Goal: Entertainment & Leisure: Browse casually

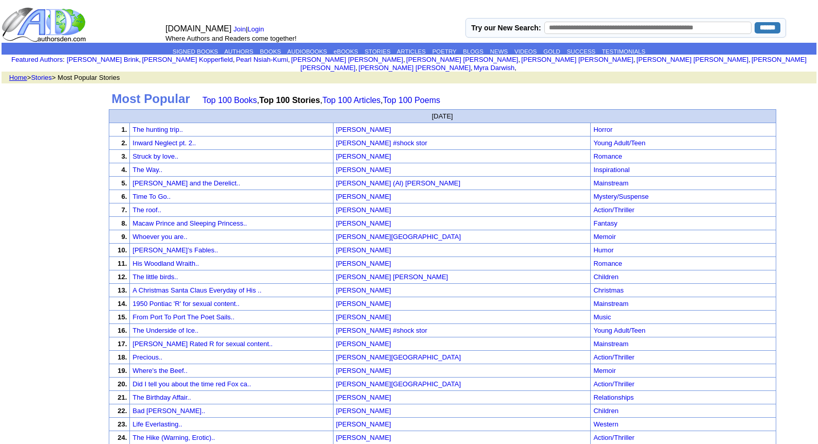
drag, startPoint x: 349, startPoint y: 94, endPoint x: 352, endPoint y: 85, distance: 10.1
click at [352, 89] on td "Most Popular Top 100 Books , Top 100 Stories , Top 100 Articles , Top 100 Poems" at bounding box center [442, 99] width 667 height 20
click at [350, 96] on link "Top 100 Articles" at bounding box center [351, 100] width 58 height 9
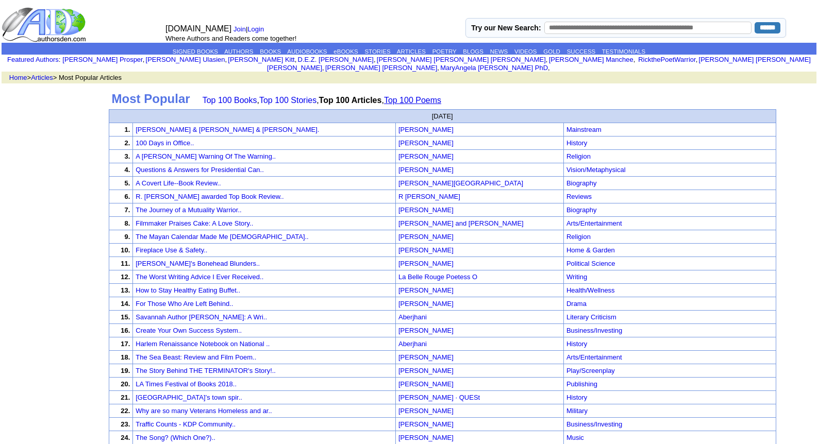
click at [409, 96] on link "Top 100 Poems" at bounding box center [412, 100] width 57 height 9
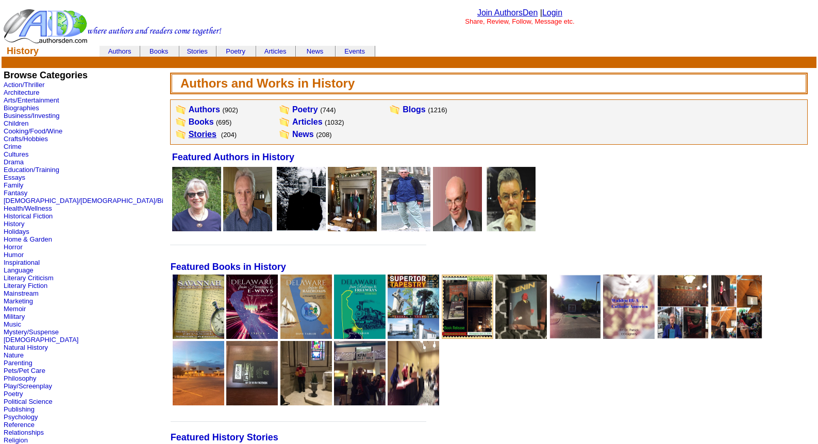
click at [189, 135] on link "Stories" at bounding box center [203, 134] width 28 height 9
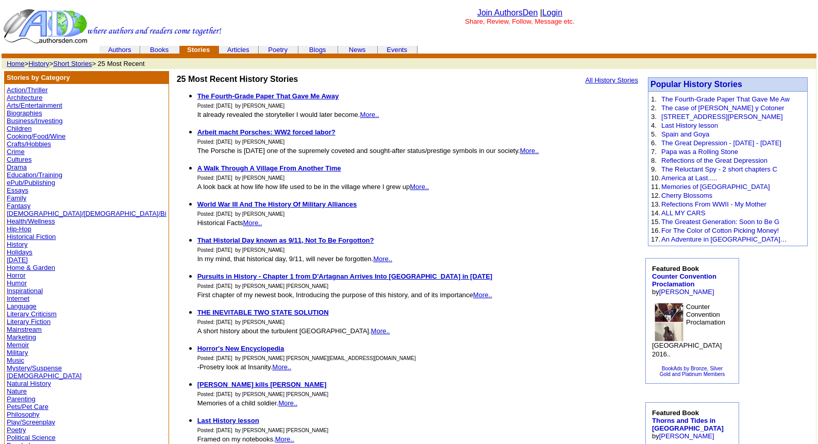
click at [15, 244] on link "History" at bounding box center [17, 245] width 21 height 8
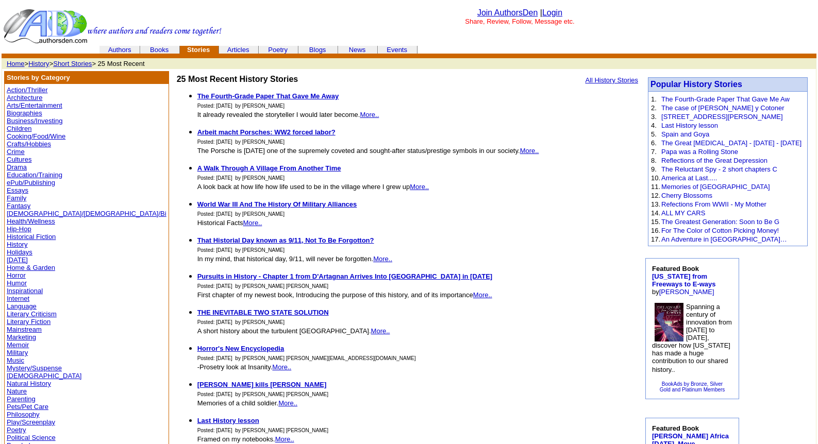
click at [44, 61] on link "History" at bounding box center [38, 64] width 21 height 8
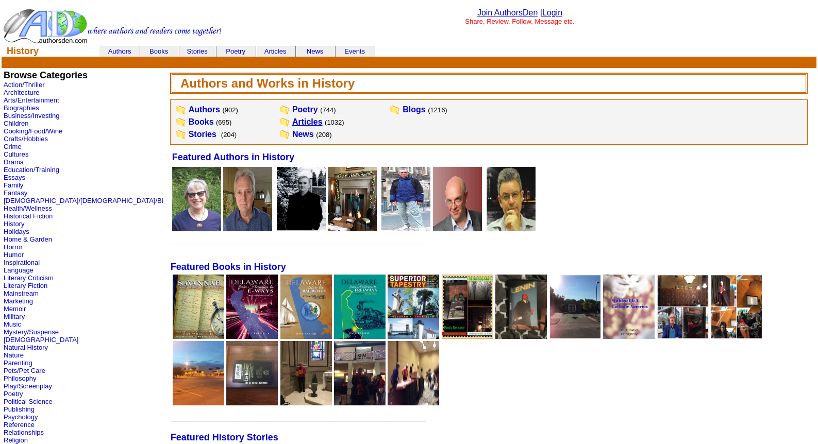
click at [292, 124] on link "Articles" at bounding box center [307, 121] width 30 height 9
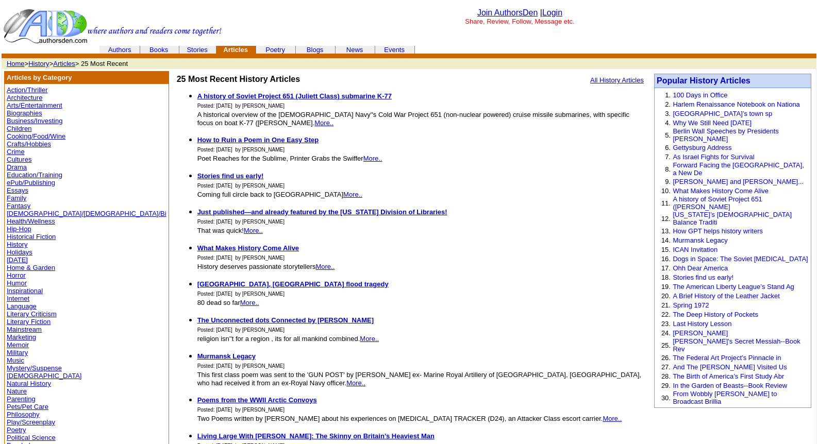
click at [11, 343] on link "Memoir" at bounding box center [18, 345] width 22 height 8
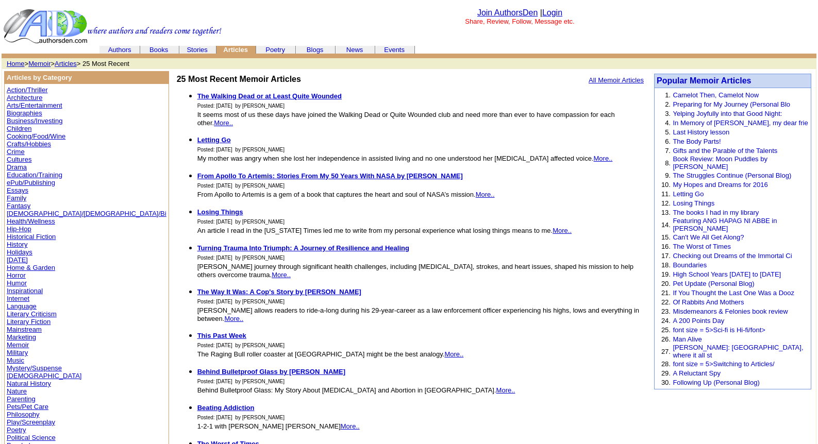
click at [11, 343] on link "Memoir" at bounding box center [18, 345] width 22 height 8
click at [40, 63] on link "Memoir" at bounding box center [39, 64] width 22 height 8
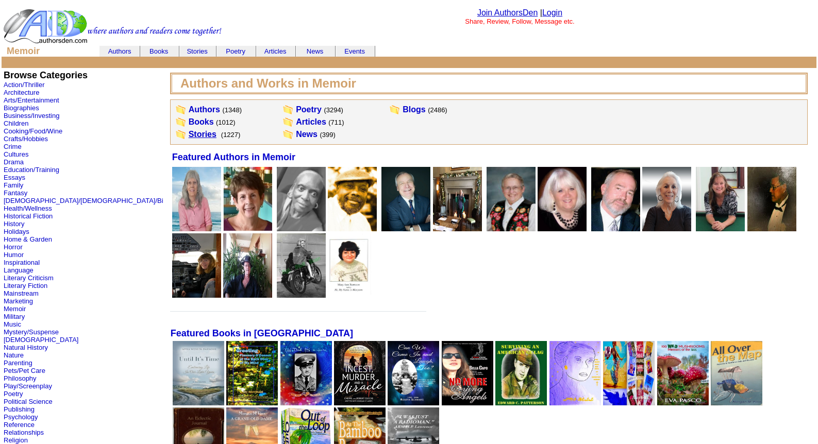
click at [189, 133] on link "Stories" at bounding box center [203, 134] width 28 height 9
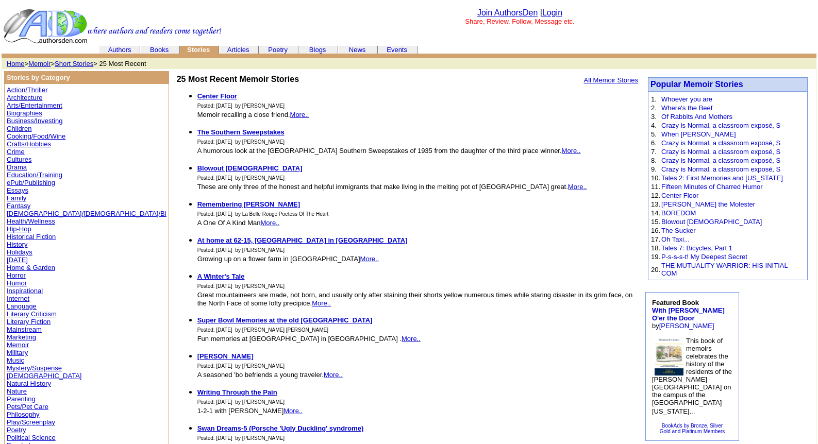
click at [41, 63] on link "Memoir" at bounding box center [39, 64] width 22 height 8
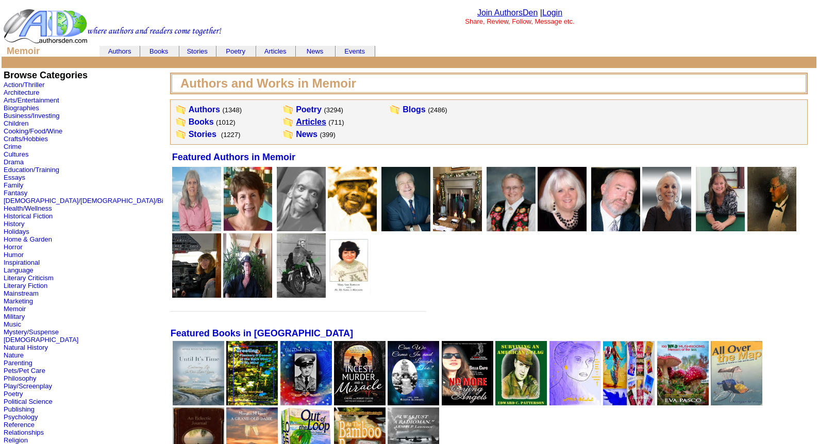
click at [296, 122] on link "Articles" at bounding box center [311, 121] width 30 height 9
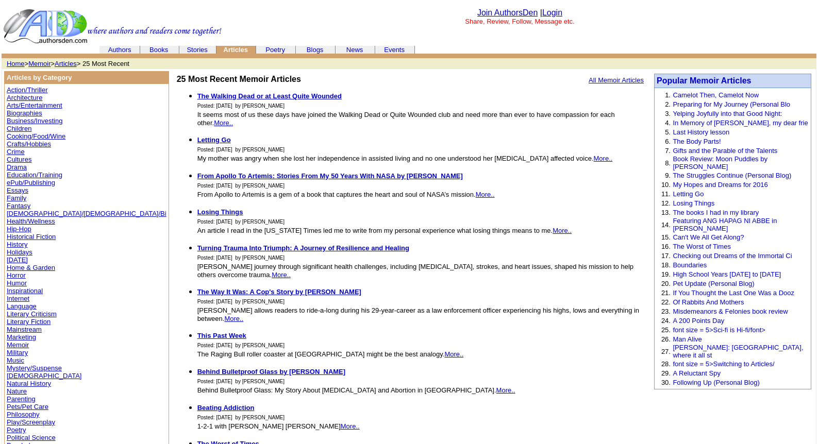
click at [41, 63] on link "Memoir" at bounding box center [39, 64] width 22 height 8
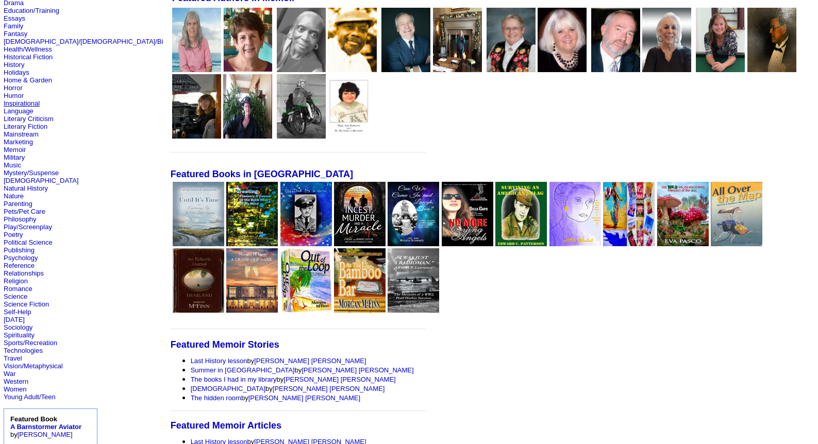
scroll to position [82, 0]
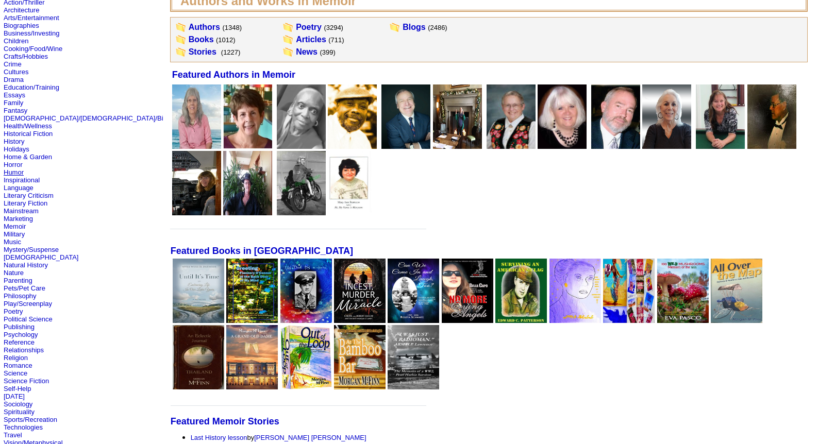
click at [13, 174] on link "Humor" at bounding box center [14, 173] width 20 height 8
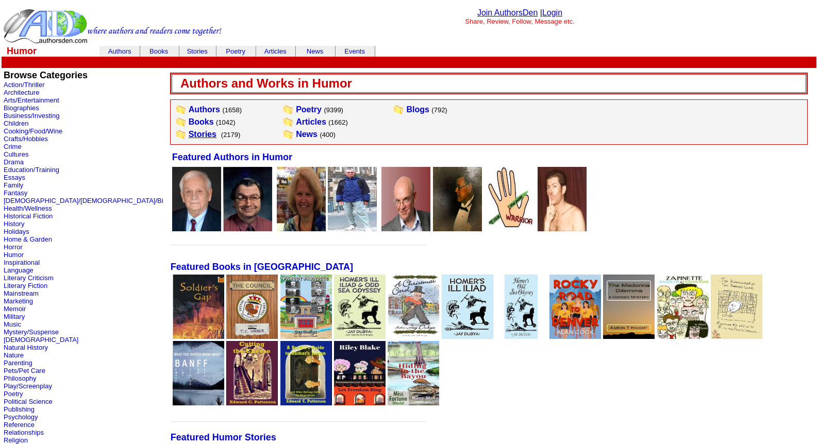
click at [189, 131] on link "Stories" at bounding box center [203, 134] width 28 height 9
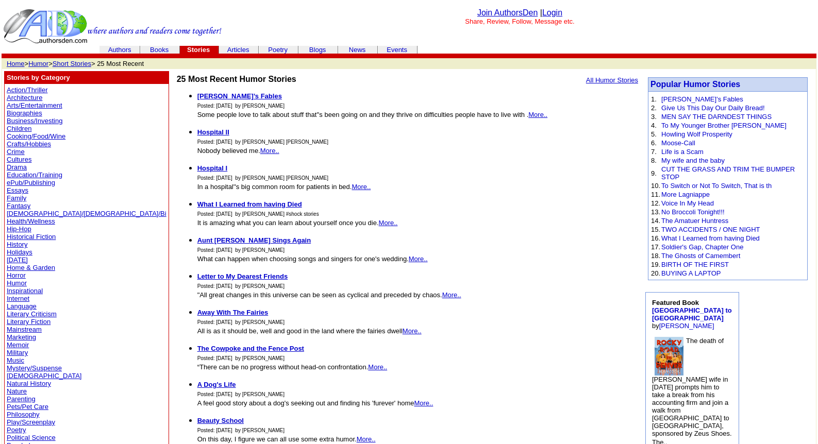
click at [15, 281] on link "Humor" at bounding box center [17, 283] width 20 height 8
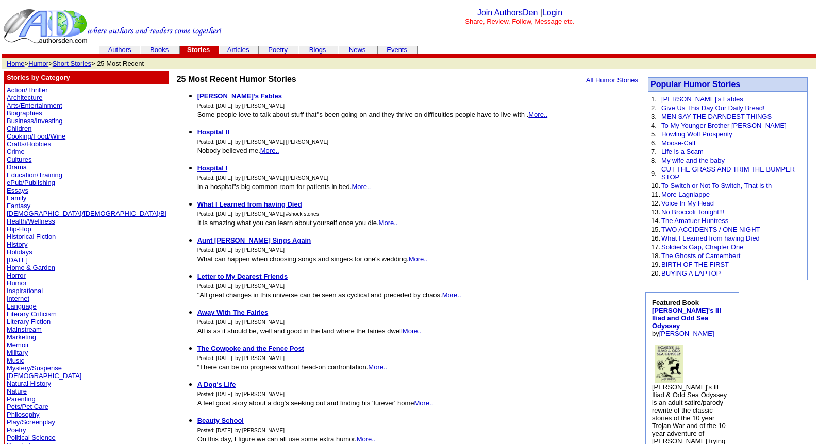
click at [19, 322] on link "Literary Fiction" at bounding box center [29, 322] width 44 height 8
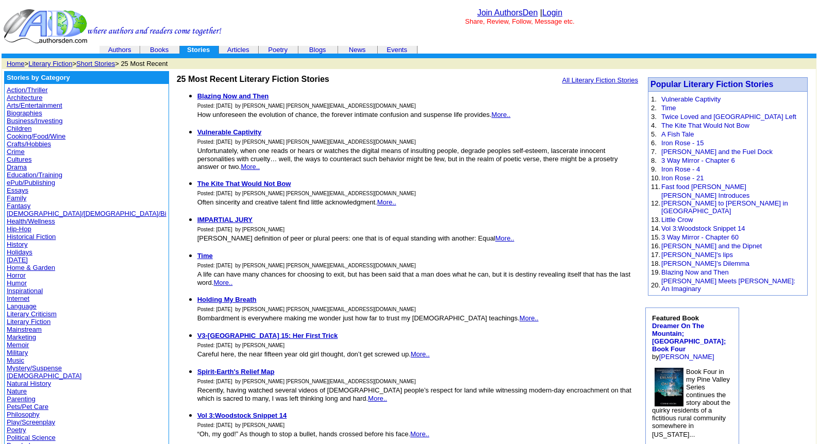
click at [45, 61] on link "Literary Fiction" at bounding box center [50, 64] width 44 height 8
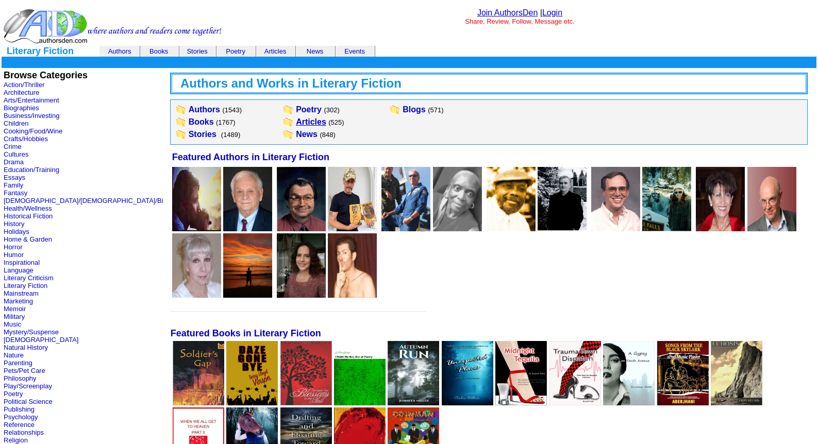
click at [296, 119] on link "Articles" at bounding box center [311, 121] width 30 height 9
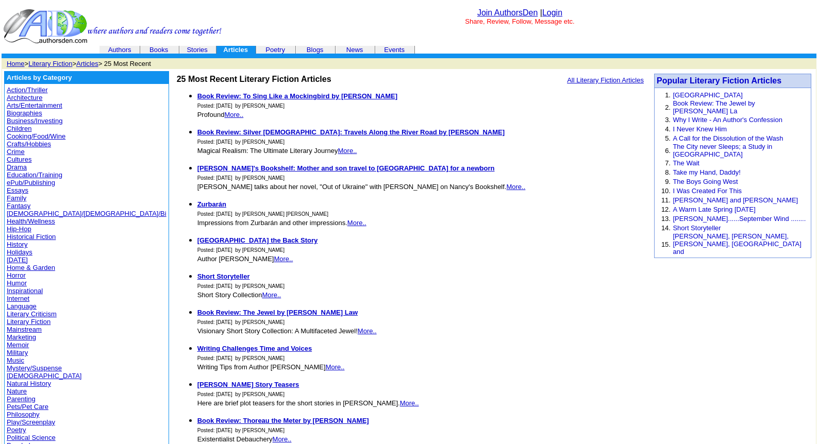
click at [28, 368] on link "Mystery/Suspense" at bounding box center [34, 368] width 55 height 8
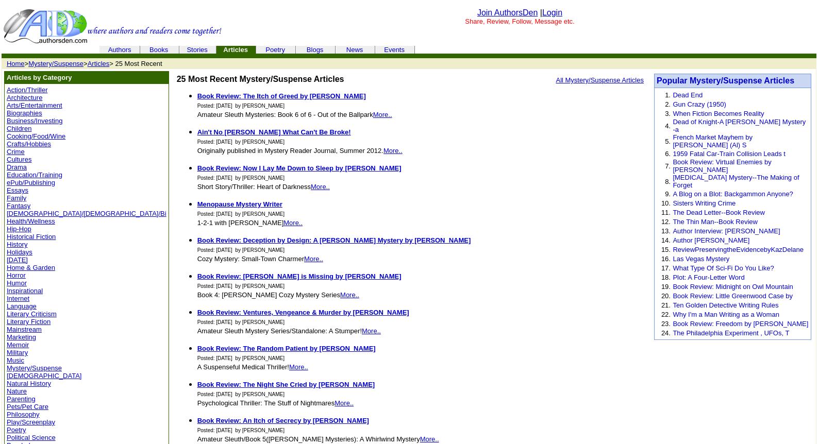
click at [53, 66] on link "Mystery/Suspense" at bounding box center [55, 64] width 55 height 8
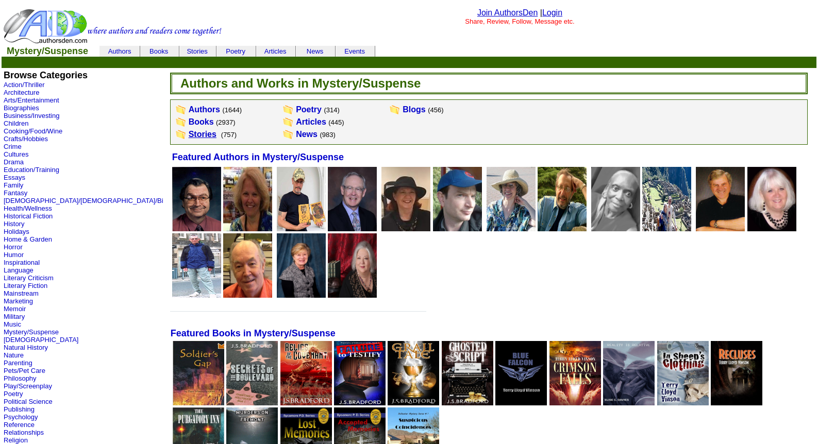
click at [189, 136] on link "Stories" at bounding box center [203, 134] width 28 height 9
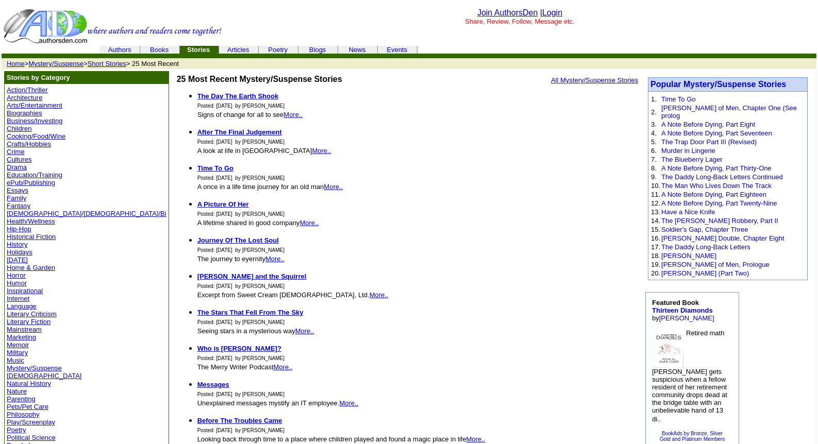
click at [15, 429] on link "Poetry" at bounding box center [17, 430] width 20 height 8
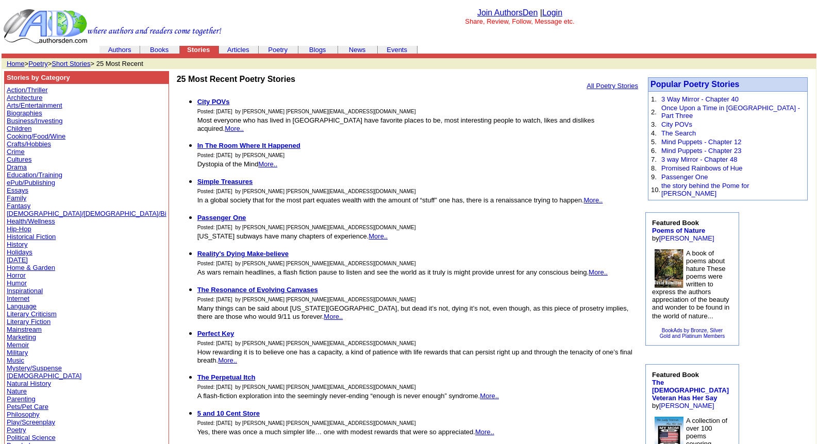
click at [39, 62] on link "Poetry" at bounding box center [38, 64] width 20 height 8
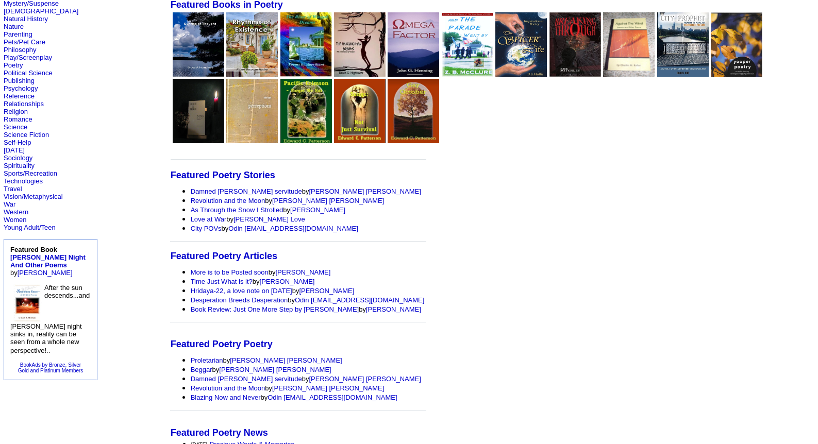
scroll to position [389, 0]
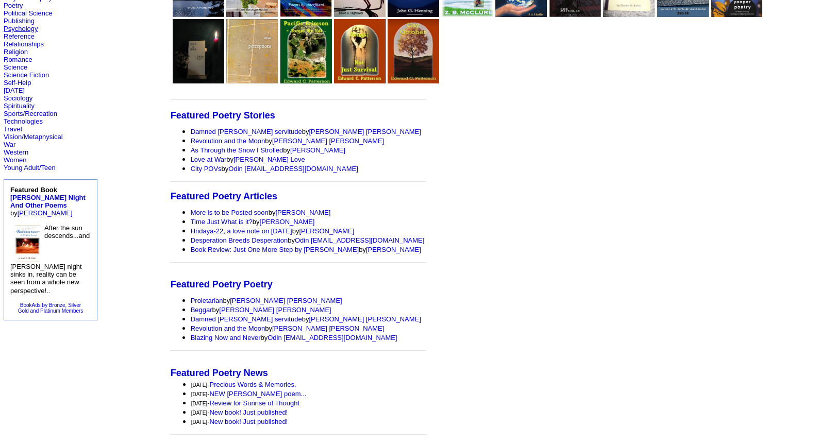
click at [16, 27] on link "Psychology" at bounding box center [21, 29] width 34 height 8
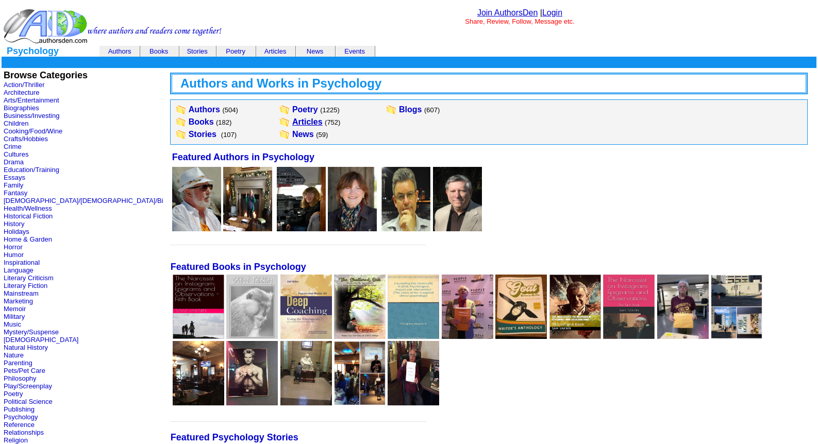
click at [292, 120] on link "Articles" at bounding box center [307, 121] width 30 height 9
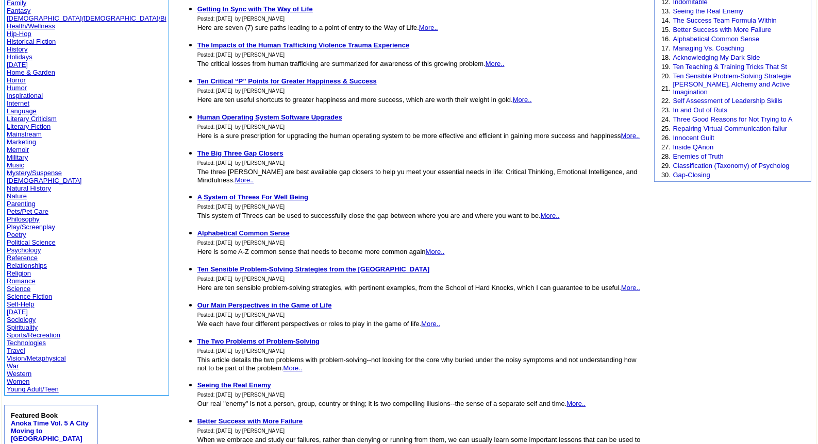
scroll to position [227, 0]
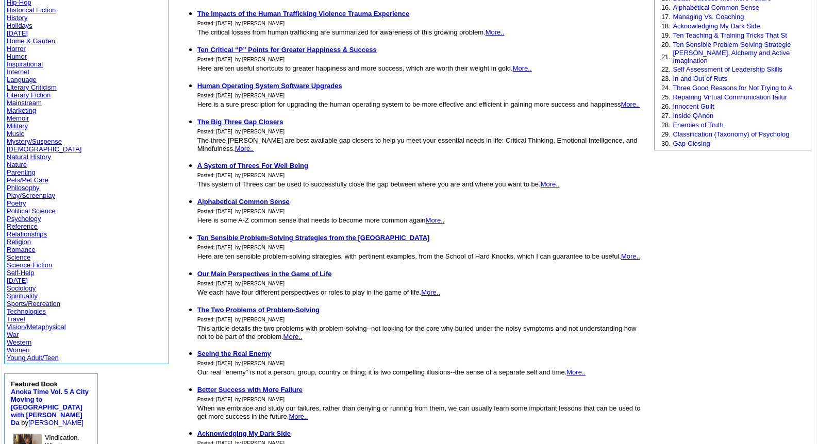
click at [28, 328] on link "Vision/Metaphysical" at bounding box center [36, 327] width 59 height 8
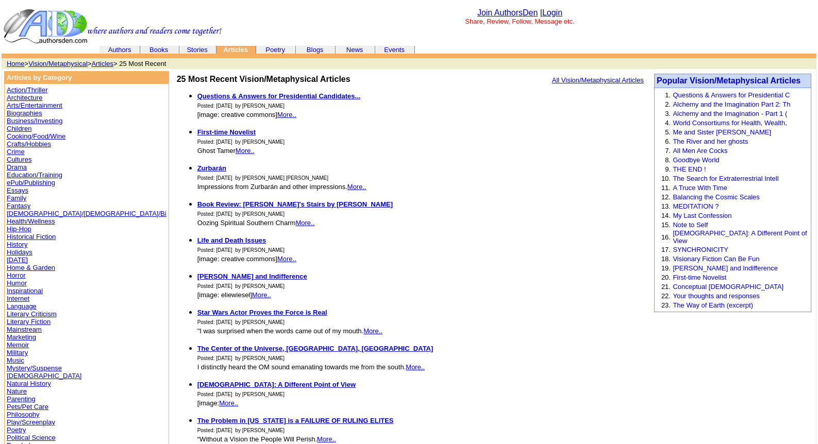
click at [46, 63] on link "Vision/Metaphysical" at bounding box center [57, 64] width 59 height 8
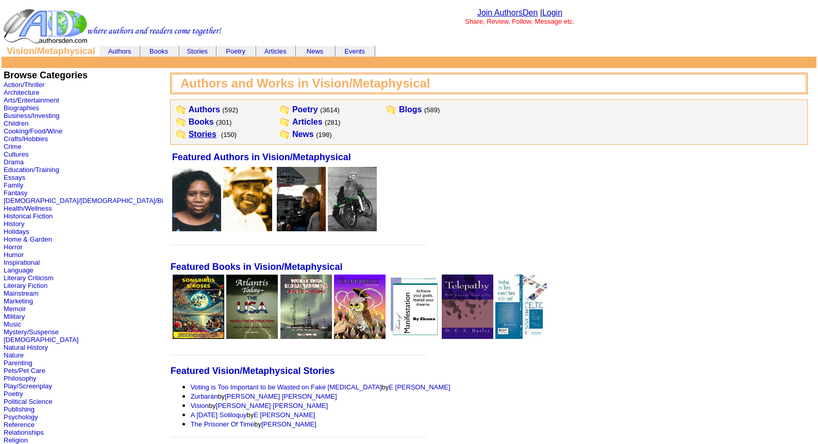
click at [189, 136] on link "Stories" at bounding box center [203, 134] width 28 height 9
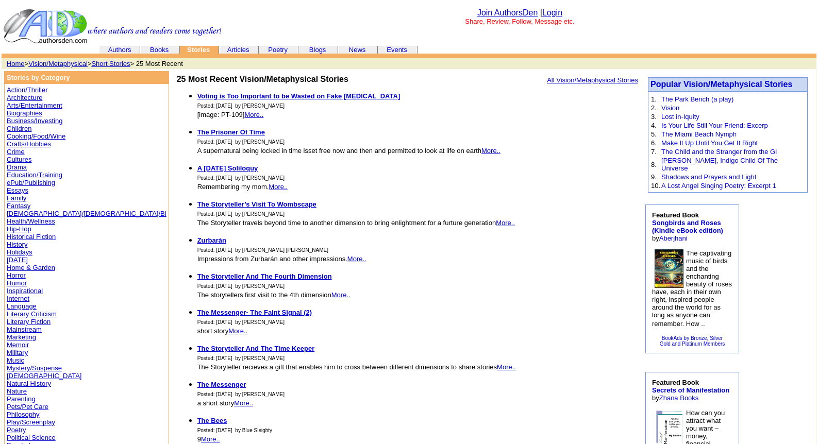
click at [18, 128] on link "Children" at bounding box center [19, 129] width 25 height 8
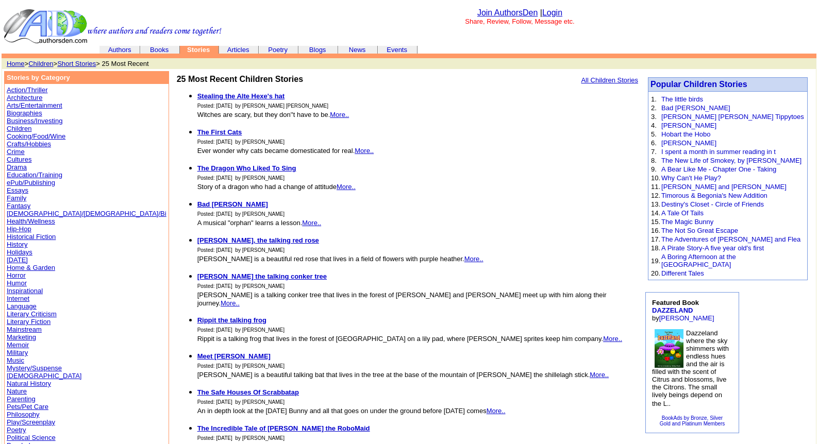
click at [42, 63] on link "Children" at bounding box center [40, 64] width 25 height 8
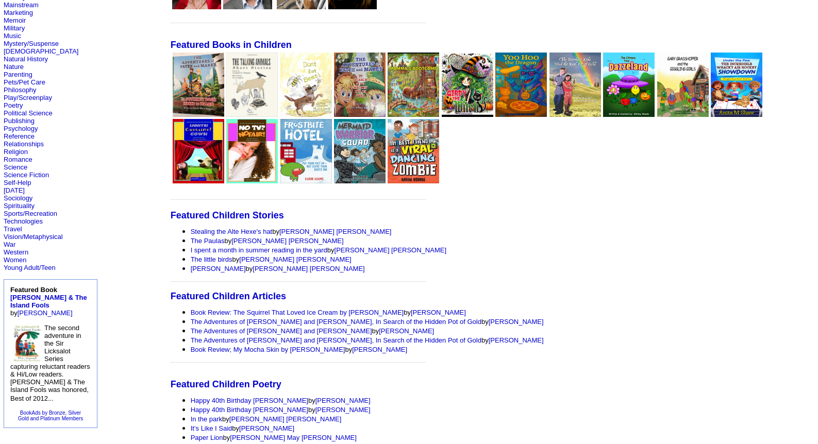
scroll to position [309, 0]
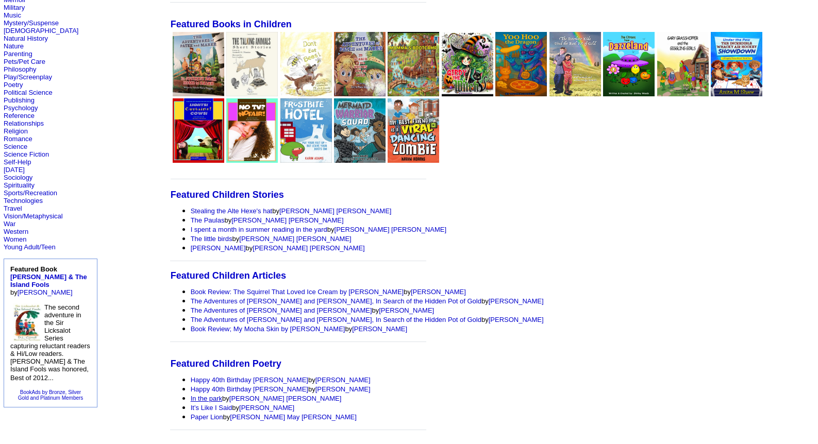
click at [191, 398] on link "In the park" at bounding box center [206, 399] width 31 height 8
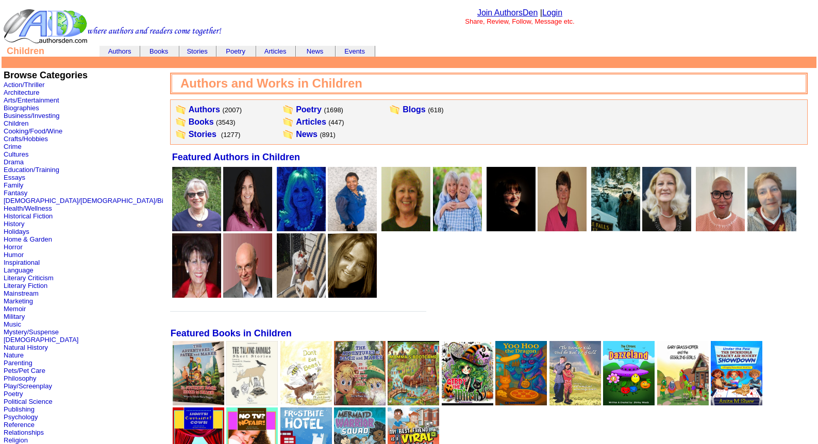
click at [550, 13] on link "Login" at bounding box center [552, 12] width 20 height 9
